Goal: Information Seeking & Learning: Find contact information

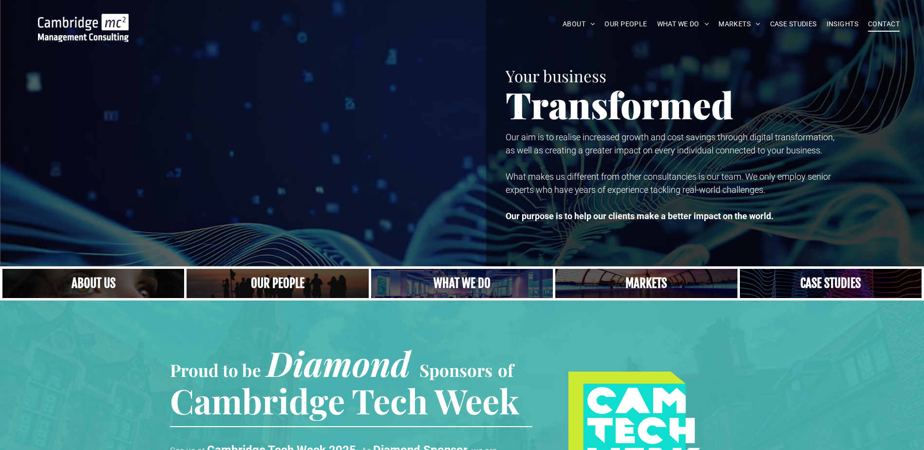
drag, startPoint x: 0, startPoint y: 0, endPoint x: 878, endPoint y: 25, distance: 878.1
click at [878, 25] on span "CONTACT" at bounding box center [884, 24] width 32 height 15
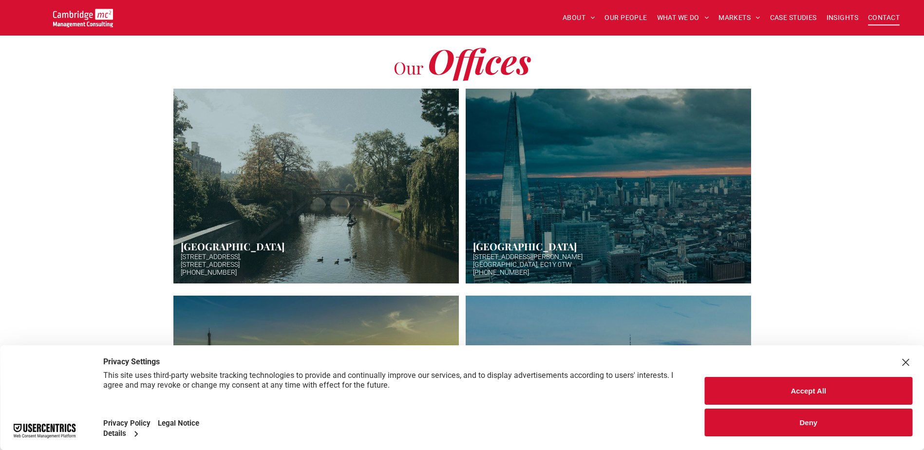
scroll to position [243, 0]
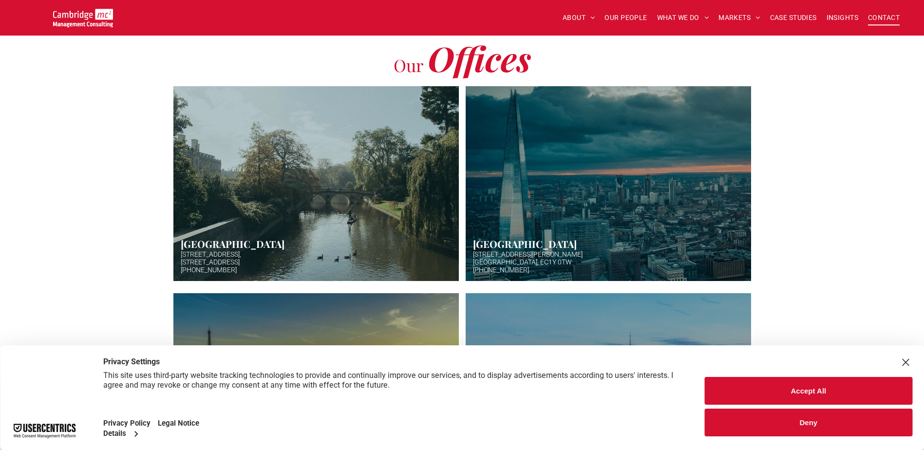
click at [824, 389] on button "Accept All" at bounding box center [807, 391] width 207 height 28
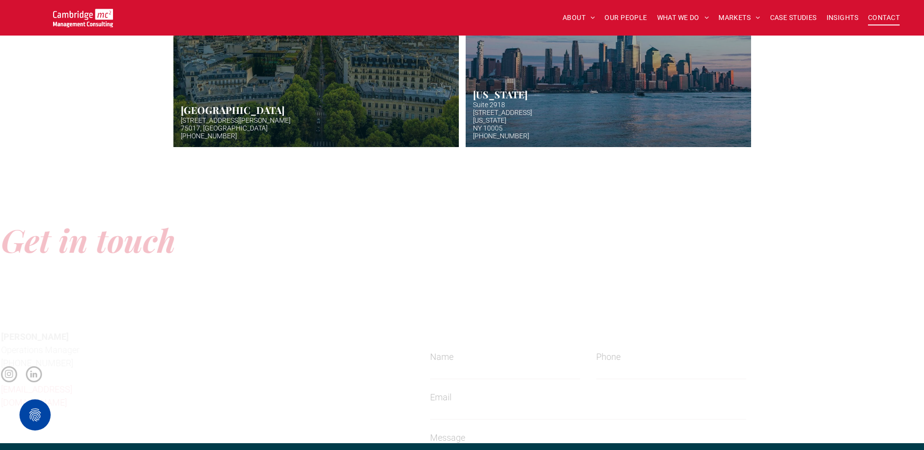
scroll to position [876, 0]
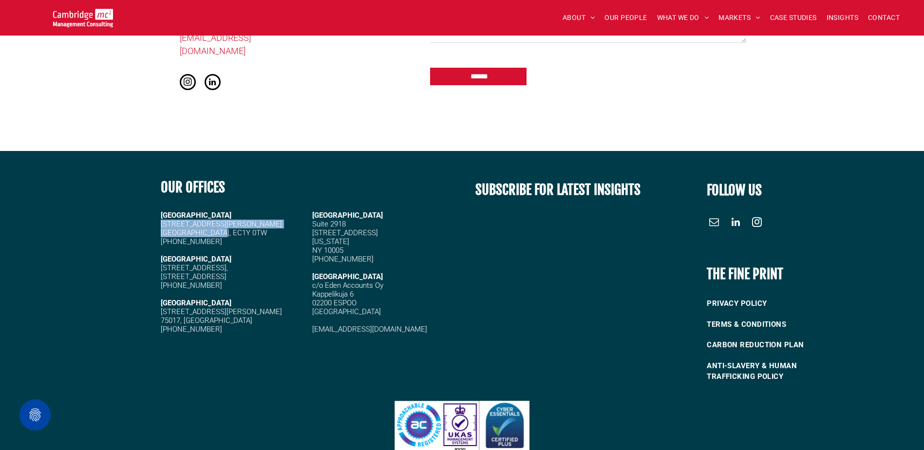
drag, startPoint x: 162, startPoint y: 216, endPoint x: 254, endPoint y: 222, distance: 92.3
click at [254, 222] on h5 "[STREET_ADDRESS][PERSON_NAME]" at bounding box center [232, 229] width 143 height 18
drag, startPoint x: 227, startPoint y: 224, endPoint x: 163, endPoint y: 215, distance: 65.4
click at [163, 220] on h5 "[STREET_ADDRESS][PERSON_NAME]" at bounding box center [232, 229] width 143 height 18
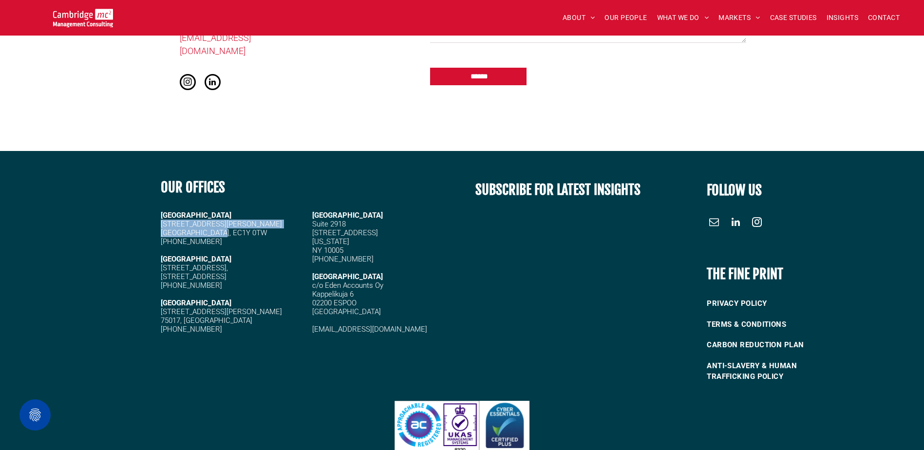
copy span "[STREET_ADDRESS][PERSON_NAME]"
drag, startPoint x: 245, startPoint y: 230, endPoint x: 162, endPoint y: 233, distance: 83.3
click at [162, 237] on h5 "[PHONE_NUMBER]" at bounding box center [232, 241] width 143 height 9
copy span "[PHONE_NUMBER]"
drag, startPoint x: 401, startPoint y: 321, endPoint x: 284, endPoint y: 321, distance: 116.8
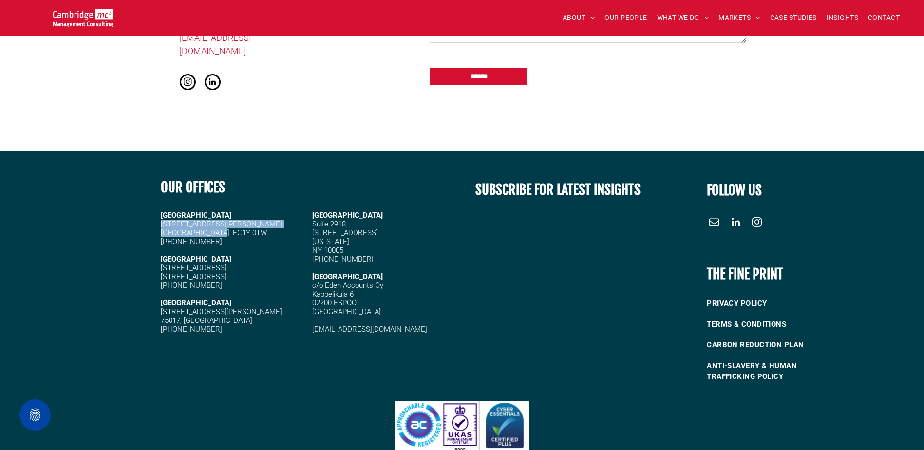
click at [284, 321] on div "[GEOGRAPHIC_DATA][STREET_ADDRESS][PERSON_NAME] [PHONE_NUMBER] [STREET_ADDRESS] …" at bounding box center [308, 272] width 294 height 132
drag, startPoint x: 284, startPoint y: 321, endPoint x: 325, endPoint y: 323, distance: 41.4
click at [325, 325] on link "[EMAIL_ADDRESS][DOMAIN_NAME]" at bounding box center [369, 329] width 115 height 9
click at [404, 325] on h5 "[EMAIL_ADDRESS][DOMAIN_NAME]" at bounding box center [383, 329] width 143 height 9
drag, startPoint x: 402, startPoint y: 321, endPoint x: 296, endPoint y: 321, distance: 105.2
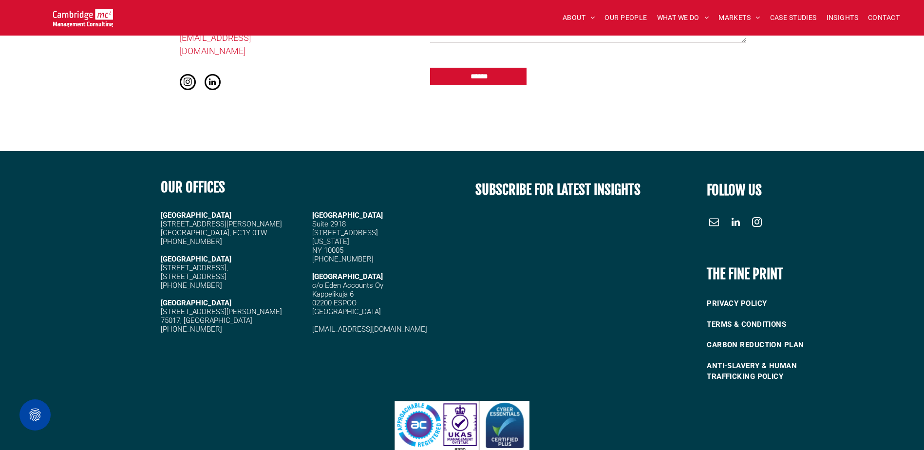
click at [296, 321] on div "[GEOGRAPHIC_DATA][STREET_ADDRESS][PERSON_NAME] [PHONE_NUMBER] [STREET_ADDRESS] …" at bounding box center [308, 272] width 294 height 132
click at [415, 325] on h5 "[EMAIL_ADDRESS][DOMAIN_NAME]" at bounding box center [383, 329] width 143 height 9
drag, startPoint x: 409, startPoint y: 319, endPoint x: 313, endPoint y: 322, distance: 96.0
click at [313, 325] on h5 "[EMAIL_ADDRESS][DOMAIN_NAME]" at bounding box center [383, 329] width 143 height 9
copy link "[EMAIL_ADDRESS][DOMAIN_NAME]"
